Goal: Information Seeking & Learning: Learn about a topic

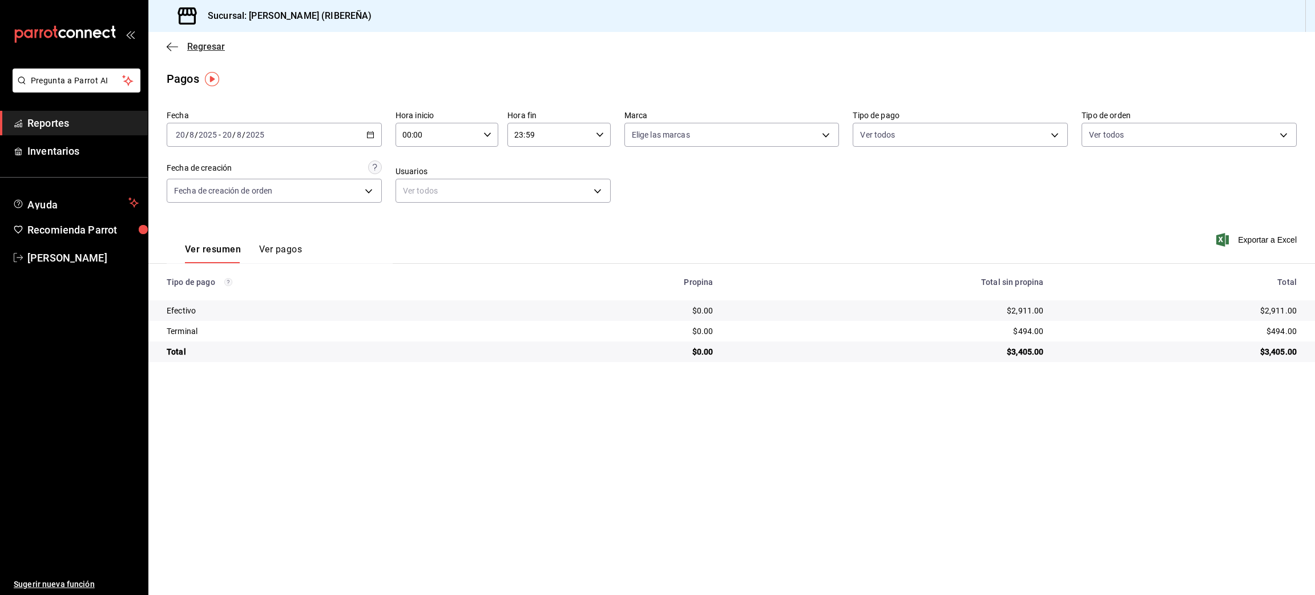
click at [171, 46] on icon "button" at bounding box center [172, 47] width 11 height 10
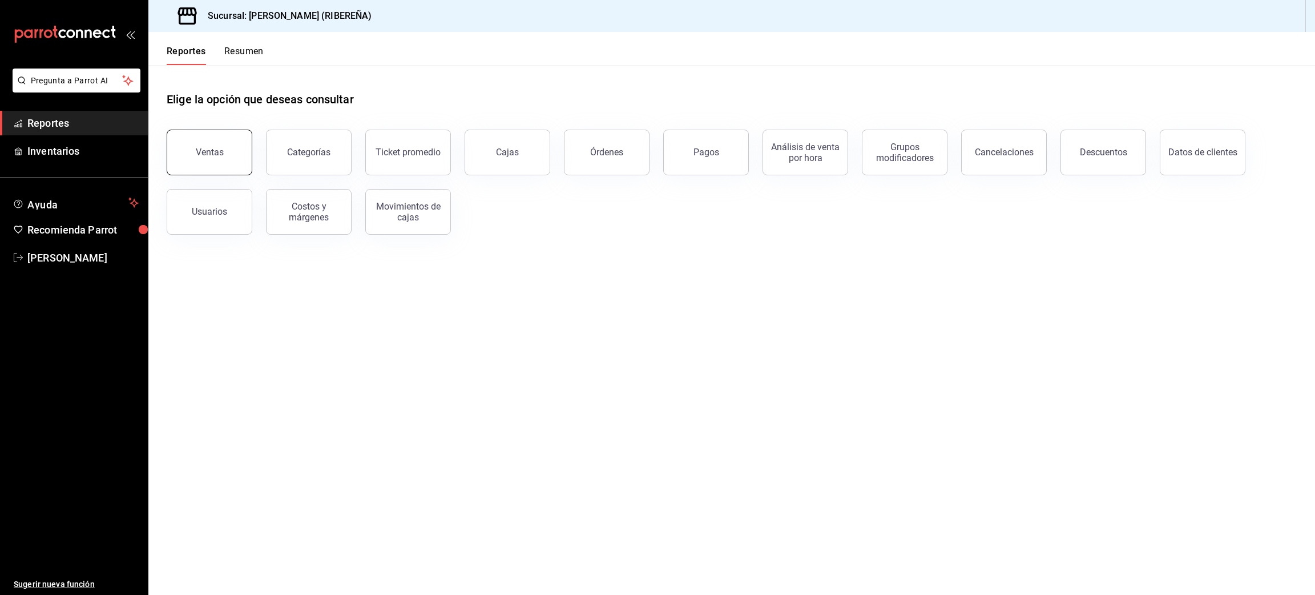
click at [203, 163] on button "Ventas" at bounding box center [210, 153] width 86 height 46
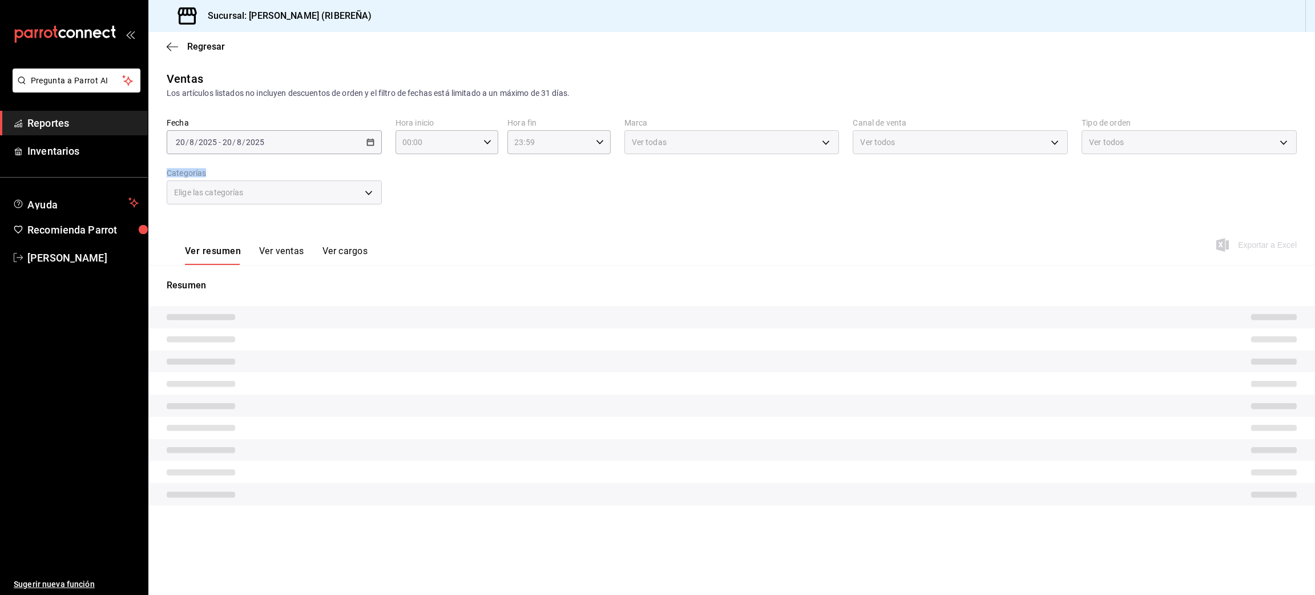
click at [203, 163] on div "Fecha [DATE] [DATE] - [DATE] [DATE] Hora inicio 00:00 Hora inicio Hora fin 23:5…" at bounding box center [732, 168] width 1130 height 100
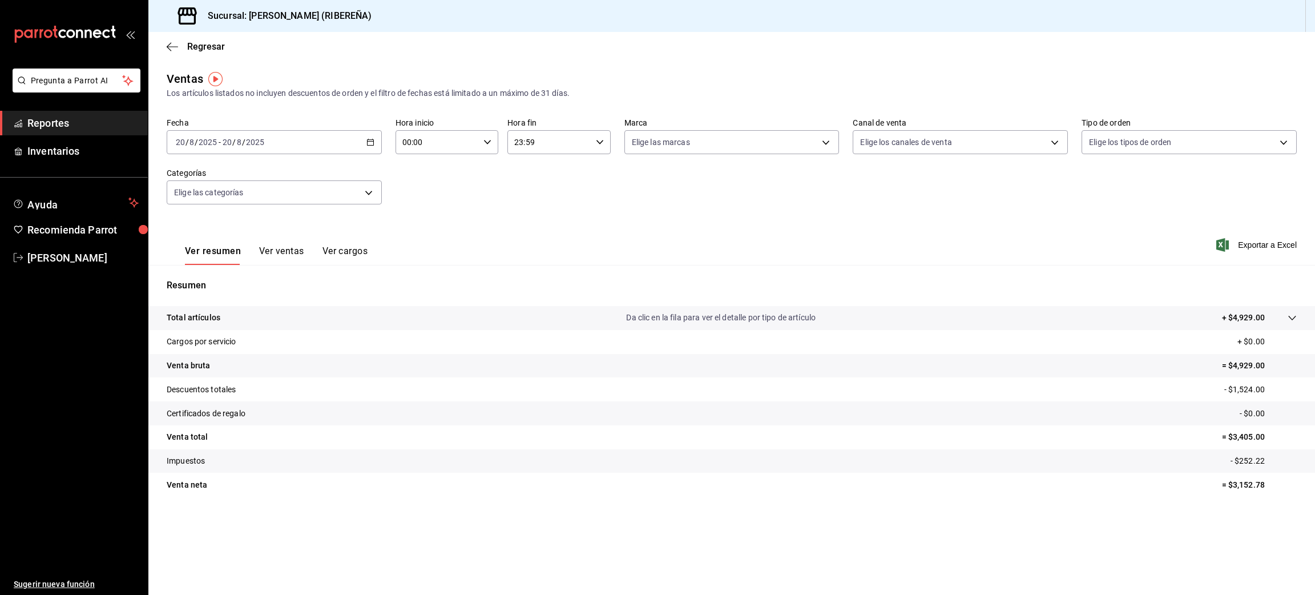
click at [796, 241] on div "Ver resumen Ver ventas Ver cargos Exportar a Excel" at bounding box center [731, 241] width 1166 height 47
click at [277, 256] on button "Ver ventas" at bounding box center [281, 254] width 45 height 19
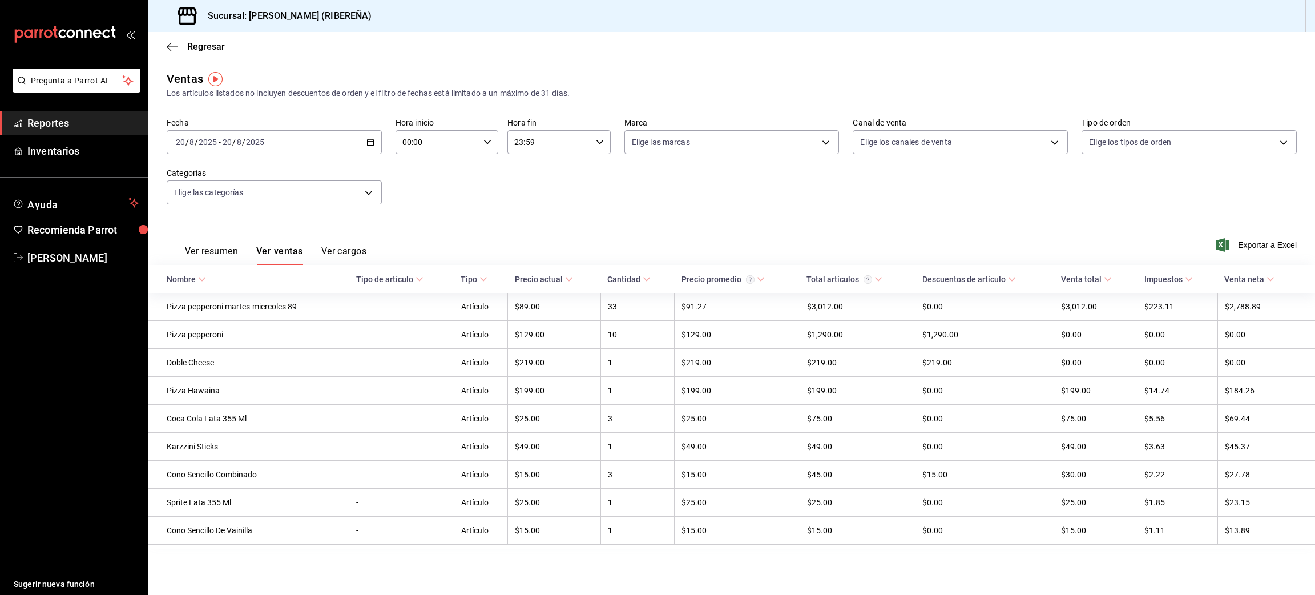
click at [373, 136] on div "[DATE] [DATE] - [DATE] [DATE]" at bounding box center [274, 142] width 215 height 24
click at [200, 180] on span "Hoy" at bounding box center [220, 177] width 88 height 12
click at [372, 140] on icon "button" at bounding box center [370, 142] width 8 height 8
click at [187, 176] on span "Hoy" at bounding box center [220, 177] width 88 height 12
click at [370, 143] on icon "button" at bounding box center [370, 142] width 8 height 8
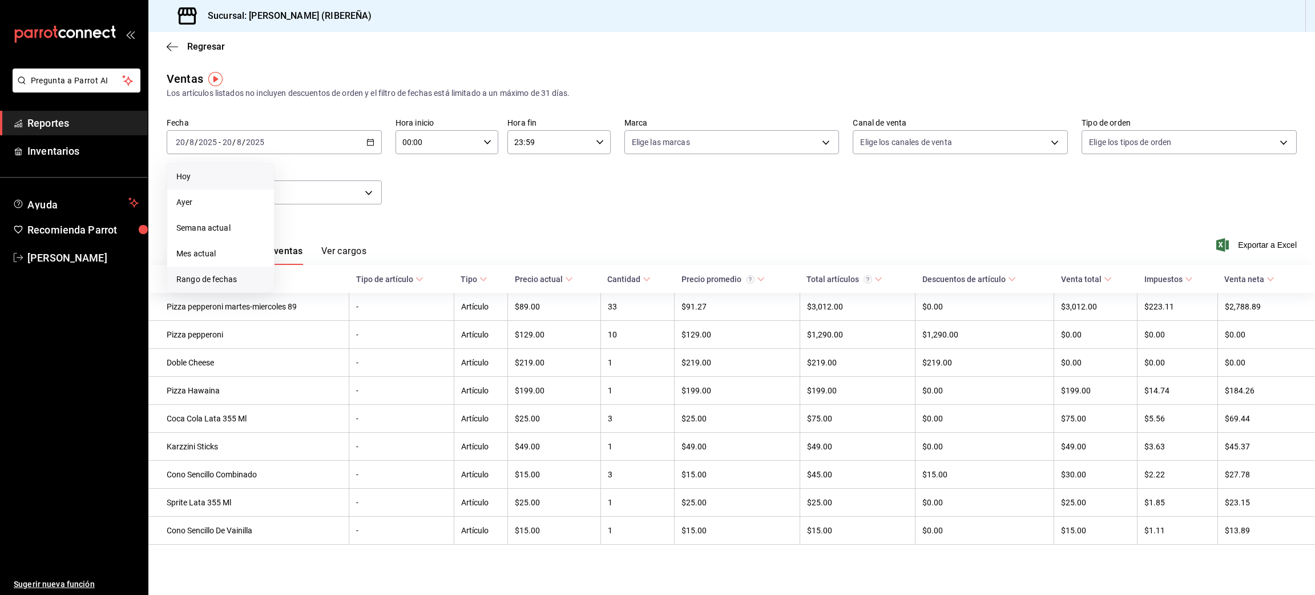
click at [227, 282] on span "Rango de fechas" at bounding box center [220, 279] width 88 height 12
click at [355, 290] on abbr "21" at bounding box center [358, 293] width 7 height 8
click at [358, 294] on abbr "21" at bounding box center [358, 293] width 7 height 8
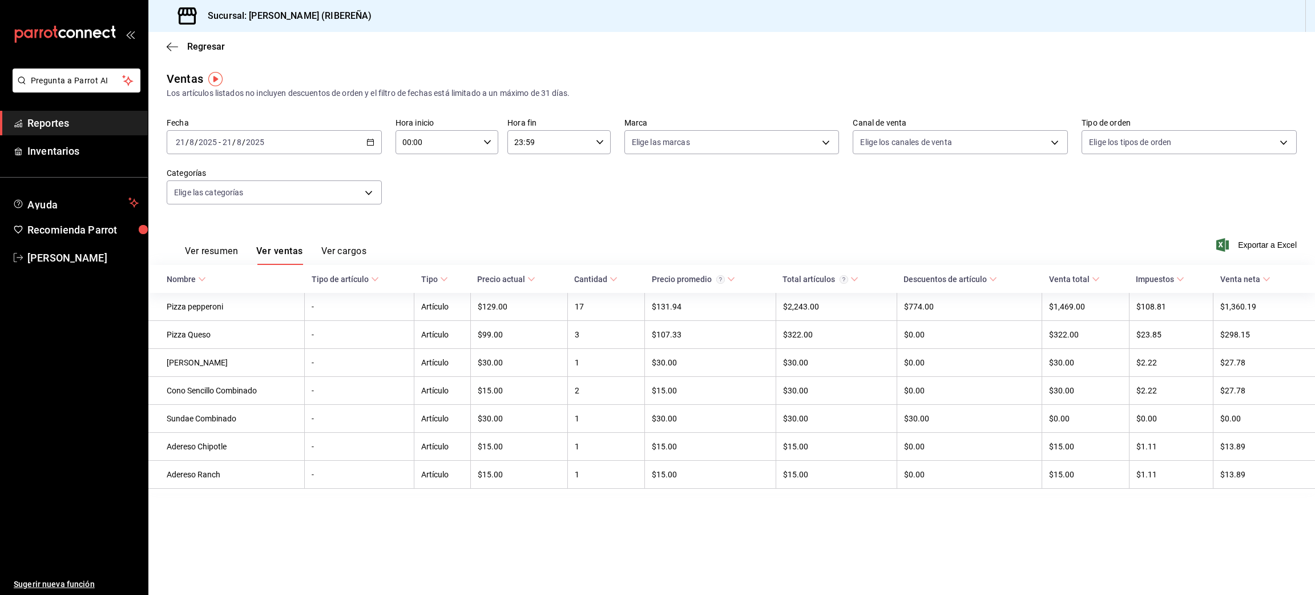
click at [489, 229] on div "Ver resumen Ver ventas Ver cargos Exportar a Excel" at bounding box center [731, 241] width 1166 height 47
click at [169, 46] on icon "button" at bounding box center [172, 46] width 11 height 1
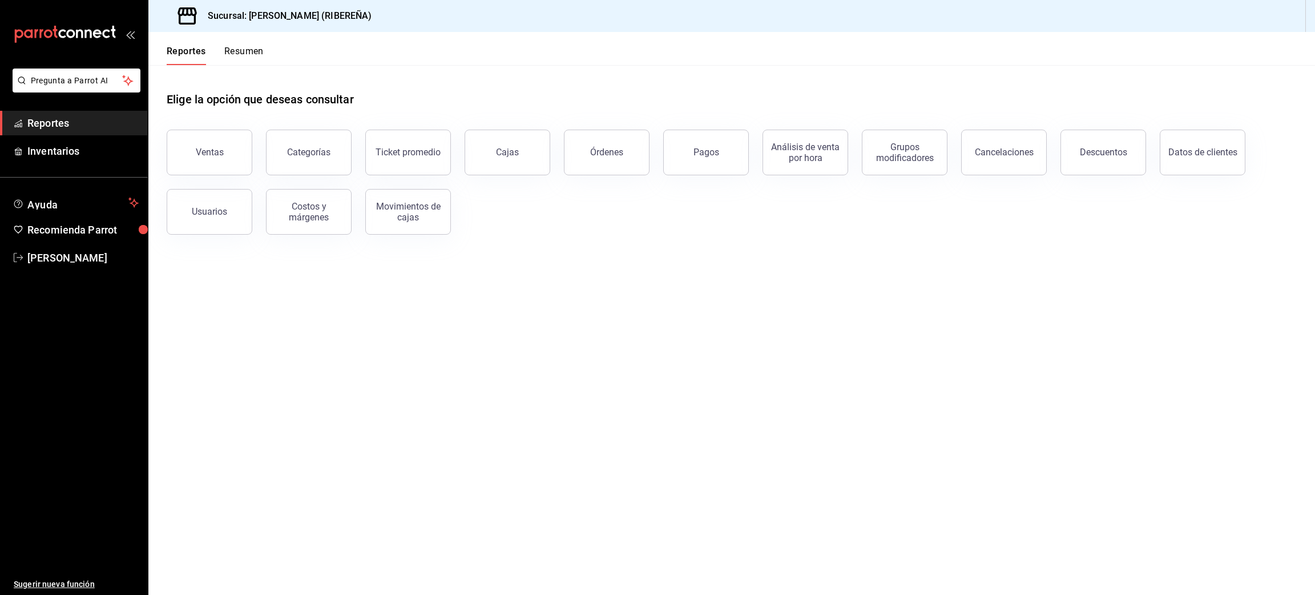
drag, startPoint x: 169, startPoint y: 46, endPoint x: 629, endPoint y: 409, distance: 586.3
click at [629, 409] on main "Elige la opción que deseas consultar Ventas Categorías Ticket promedio Cajas Ór…" at bounding box center [731, 329] width 1166 height 529
click at [622, 144] on button "Órdenes" at bounding box center [607, 153] width 86 height 46
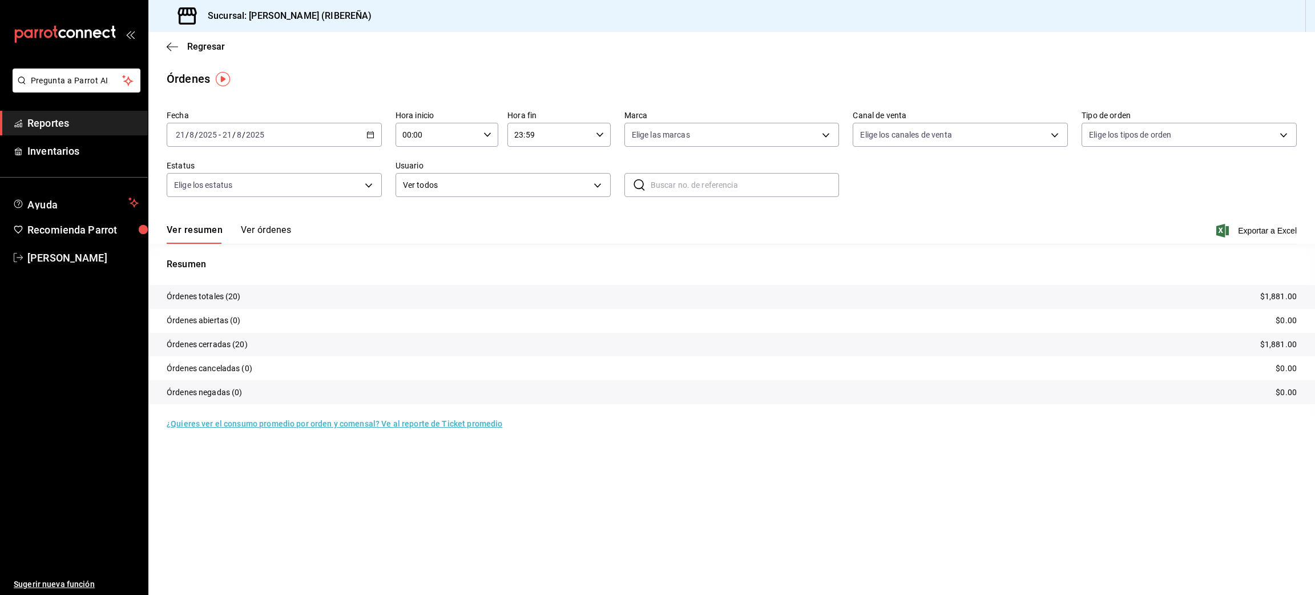
click at [263, 227] on button "Ver órdenes" at bounding box center [266, 233] width 50 height 19
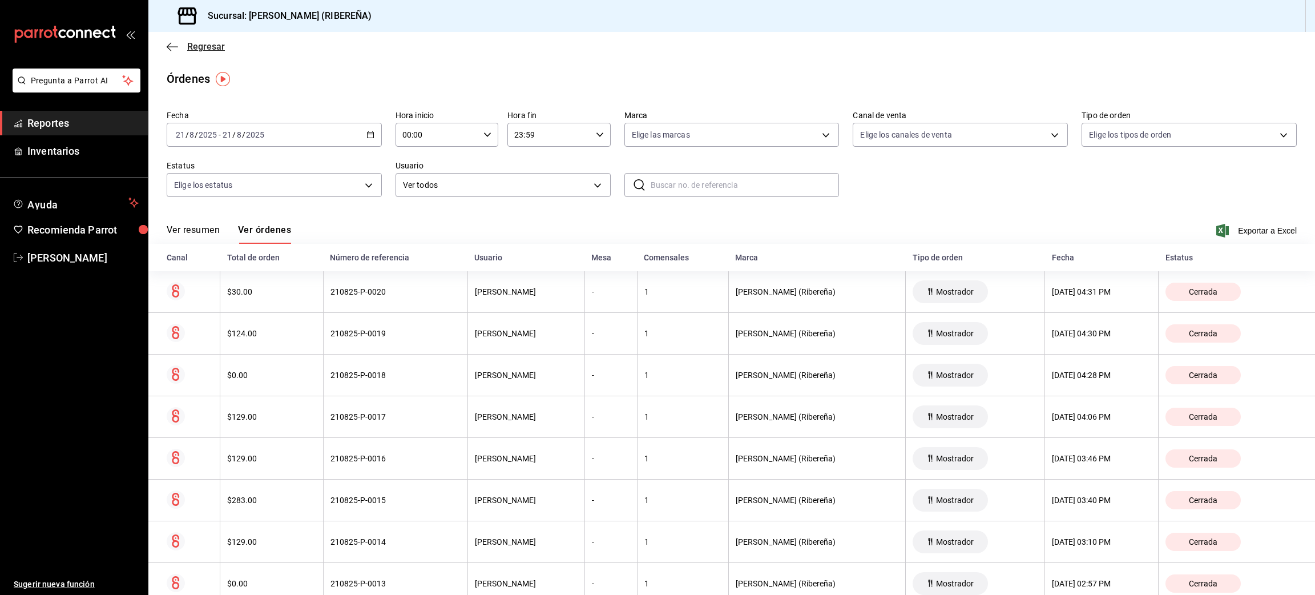
click at [168, 46] on icon "button" at bounding box center [172, 46] width 11 height 1
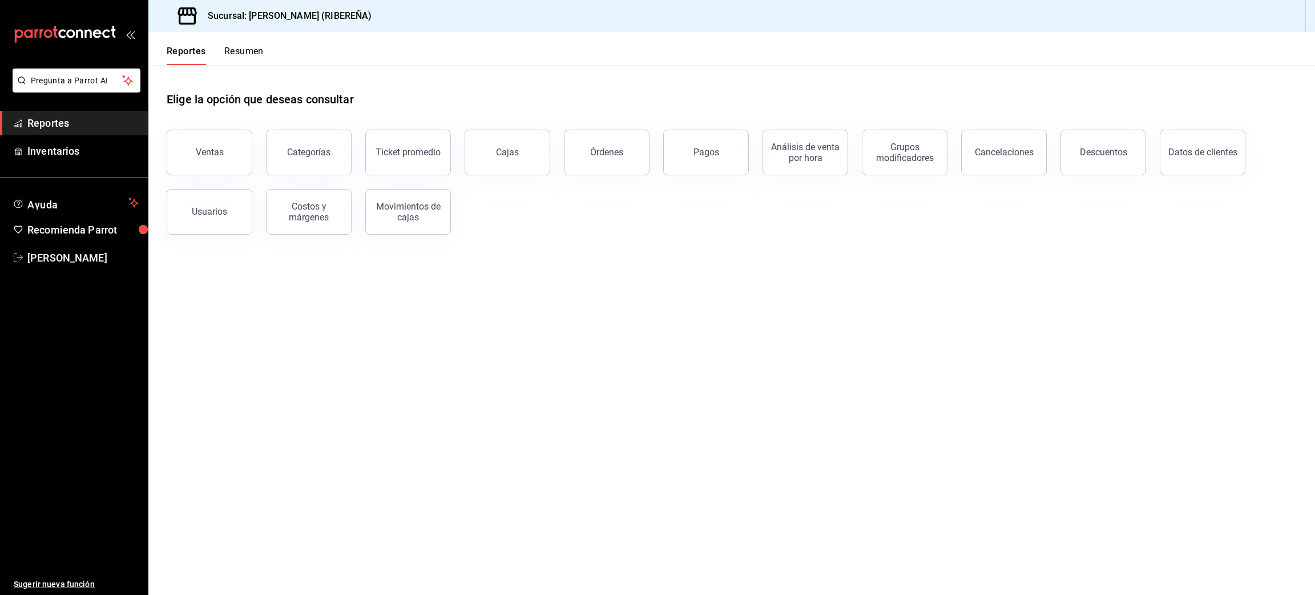
click at [1110, 156] on div "Descuentos" at bounding box center [1103, 152] width 47 height 11
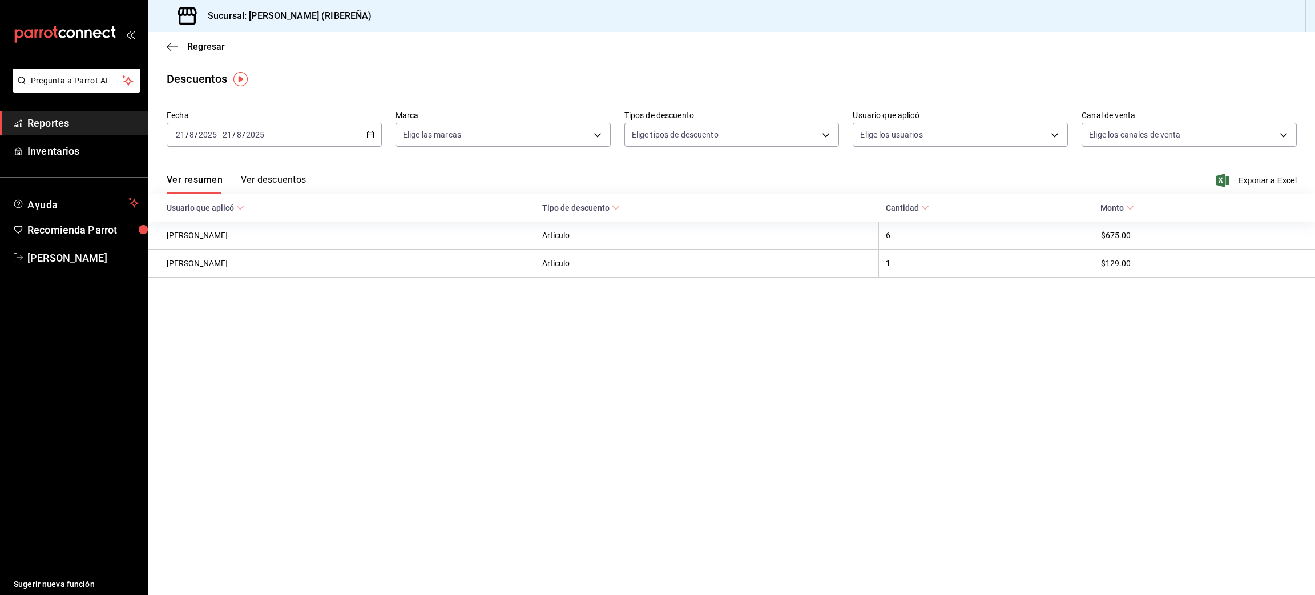
click at [289, 183] on button "Ver descuentos" at bounding box center [273, 183] width 65 height 19
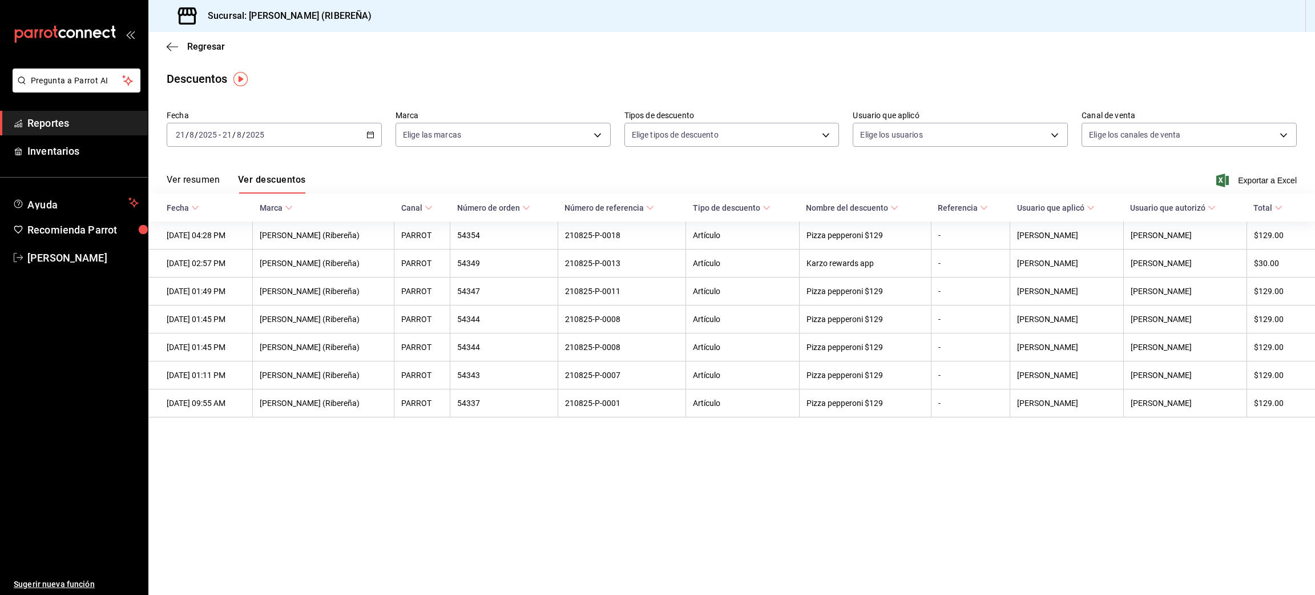
click at [1223, 587] on main "Regresar Descuentos Fecha [DATE] [DATE] - [DATE] [DATE] Marca Elige las marcas …" at bounding box center [731, 313] width 1166 height 563
click at [168, 49] on icon "button" at bounding box center [172, 47] width 11 height 10
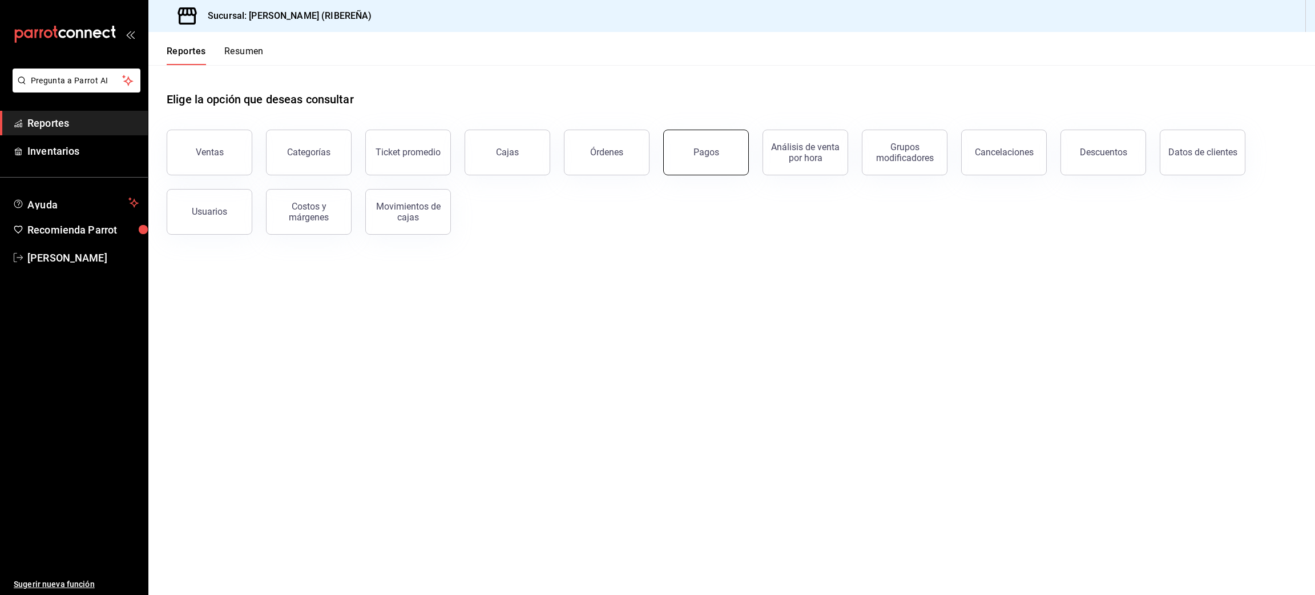
click at [700, 159] on button "Pagos" at bounding box center [706, 153] width 86 height 46
